Goal: Ask a question

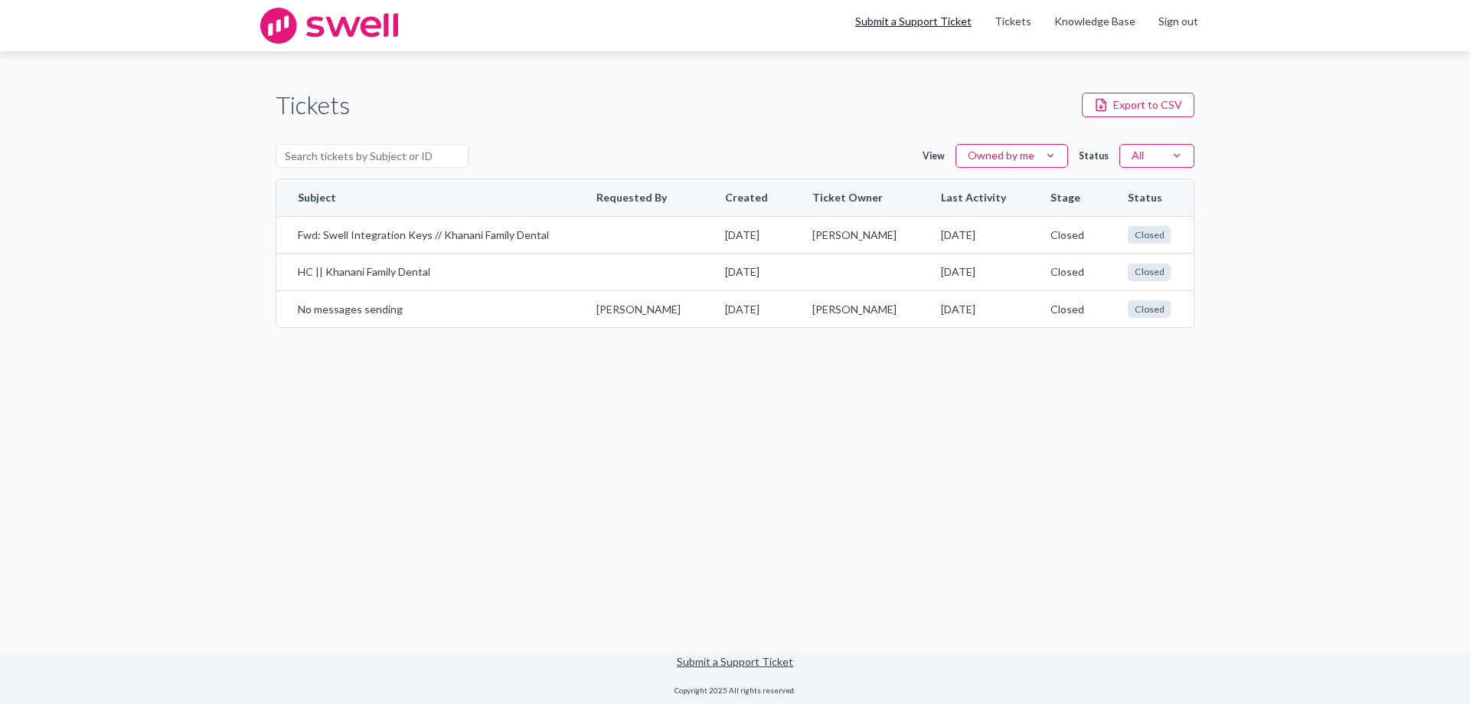
click at [929, 26] on link "Submit a Support Ticket" at bounding box center [913, 21] width 116 height 13
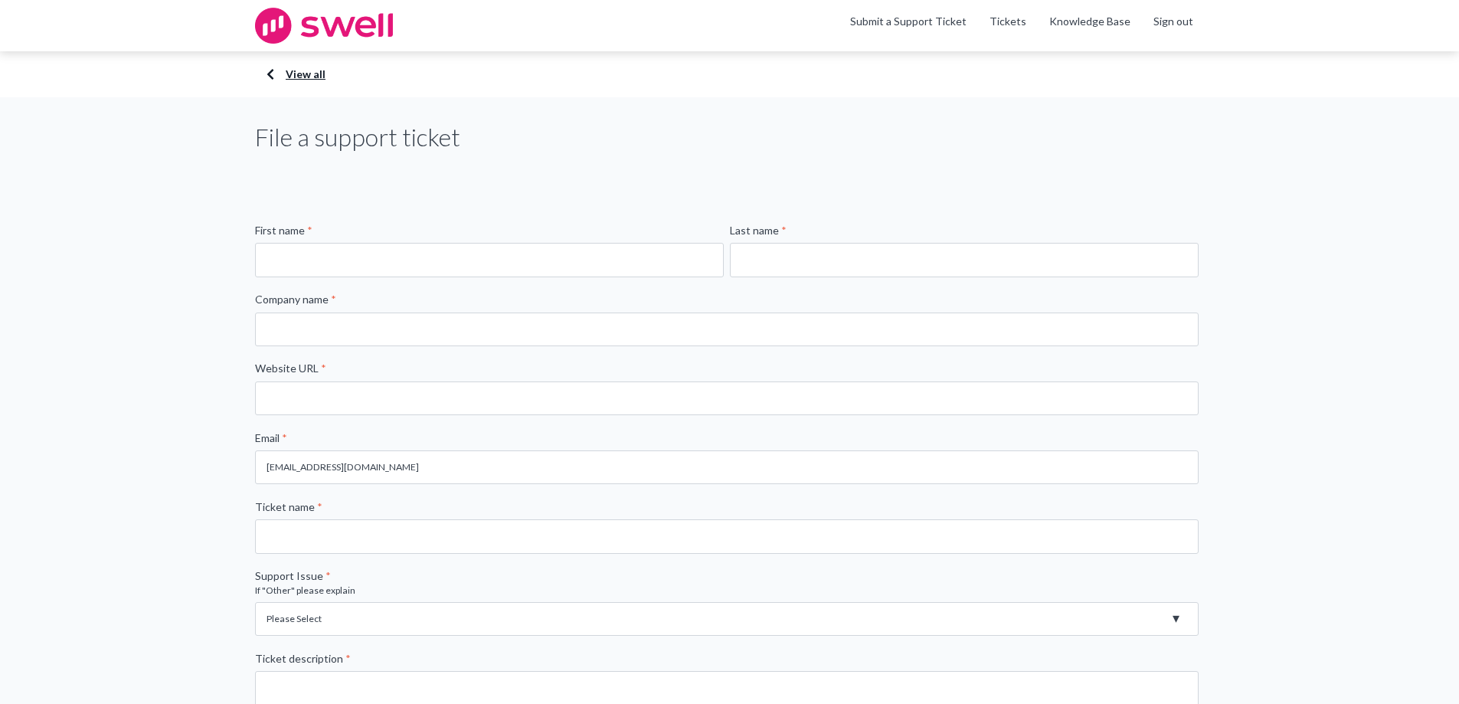
click at [317, 71] on link "View all" at bounding box center [729, 74] width 919 height 15
